Goal: Register for event/course

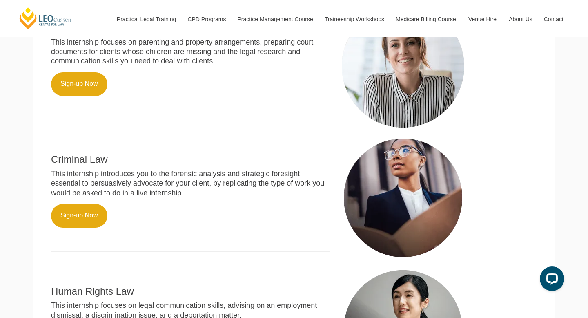
scroll to position [330, 0]
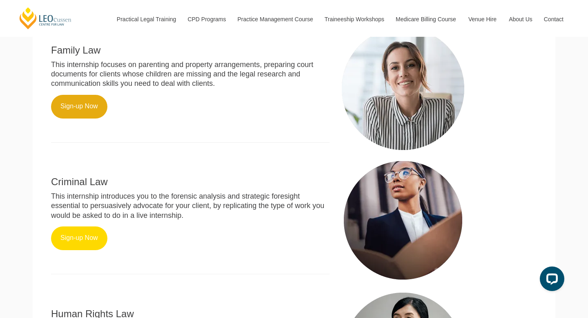
click at [87, 226] on link "Sign-up Now" at bounding box center [79, 238] width 56 height 24
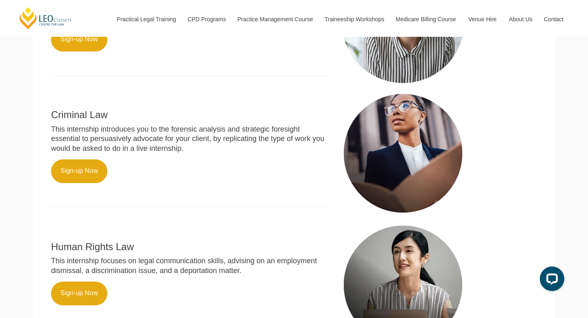
scroll to position [400, 0]
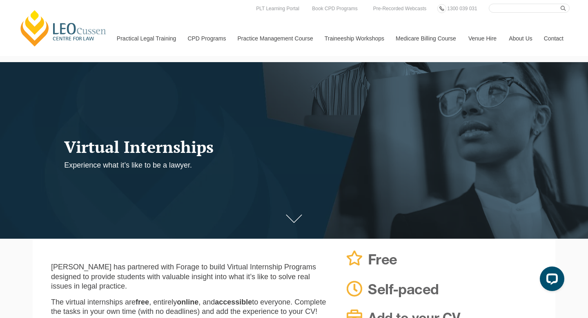
click at [302, 219] on icon at bounding box center [294, 219] width 16 height 8
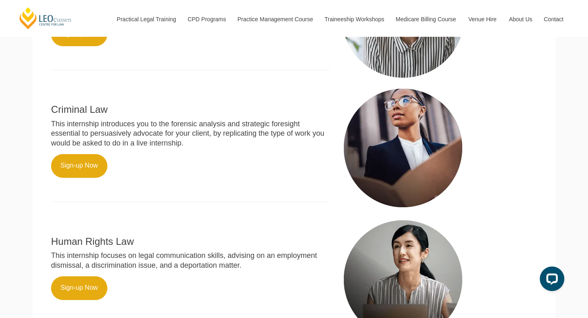
scroll to position [420, 0]
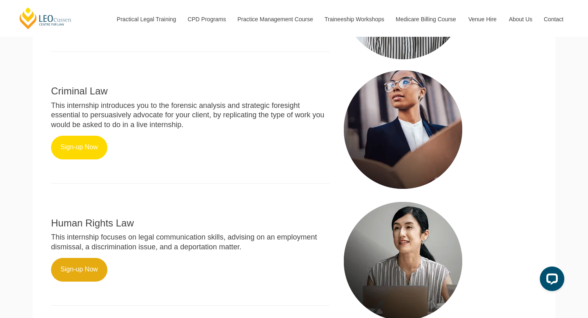
click at [94, 136] on link "Sign-up Now" at bounding box center [79, 148] width 56 height 24
